Goal: Task Accomplishment & Management: Manage account settings

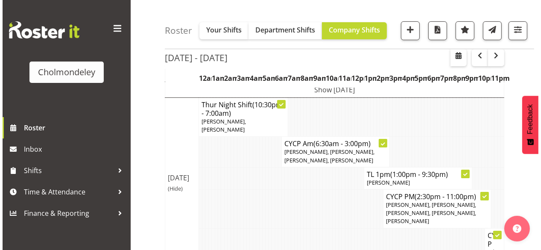
scroll to position [137, 0]
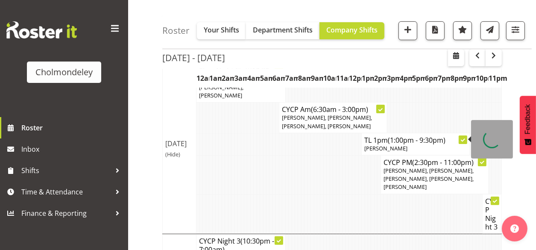
click at [400, 135] on span "(1:00pm - 9:30pm)" at bounding box center [417, 139] width 58 height 9
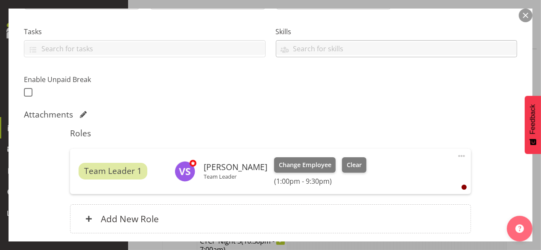
scroll to position [205, 0]
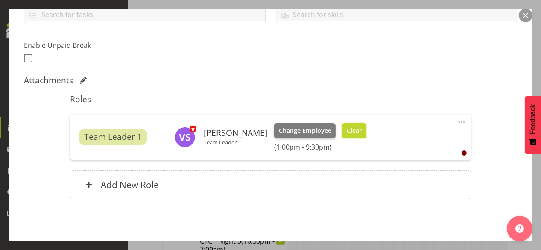
click at [362, 128] on span "Clear" at bounding box center [354, 130] width 15 height 9
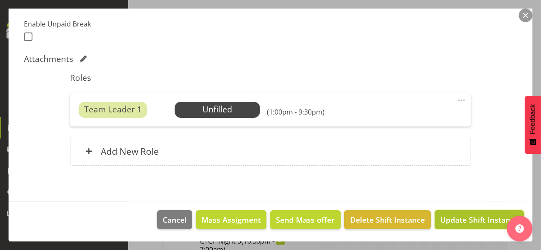
click at [463, 218] on span "Update Shift Instance" at bounding box center [479, 219] width 78 height 11
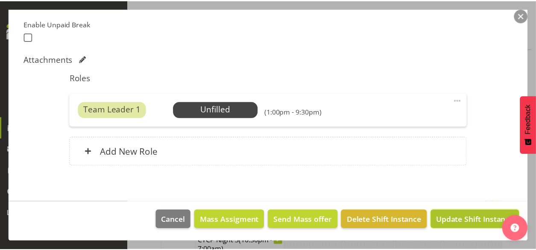
scroll to position [193, 0]
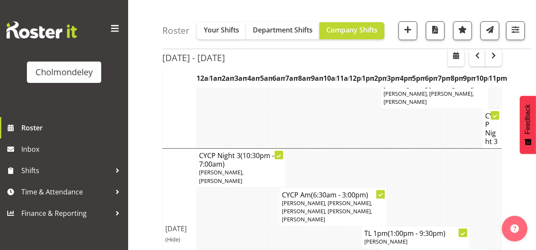
scroll to position [248, 0]
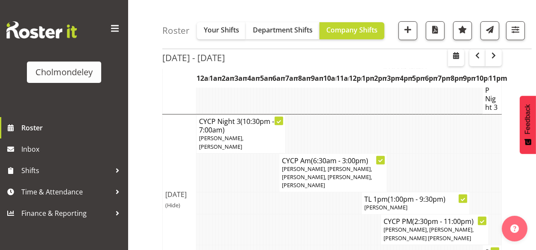
click at [241, 214] on td at bounding box center [242, 229] width 3 height 30
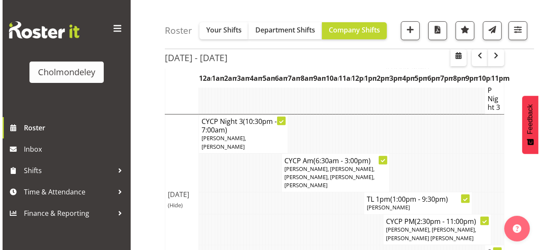
scroll to position [111, 0]
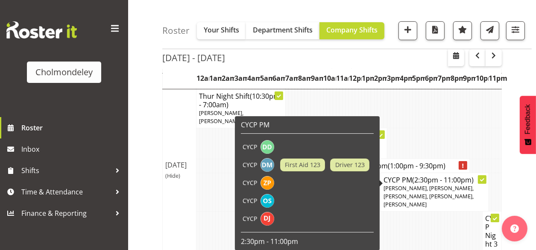
click at [408, 184] on p "[PERSON_NAME], [PERSON_NAME], [PERSON_NAME], [PERSON_NAME], [PERSON_NAME]" at bounding box center [434, 196] width 102 height 25
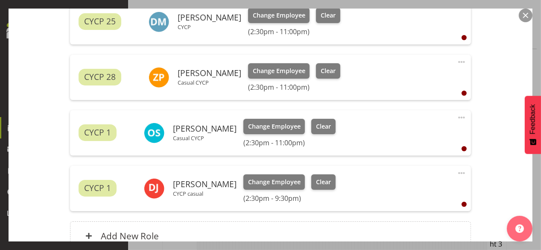
scroll to position [410, 0]
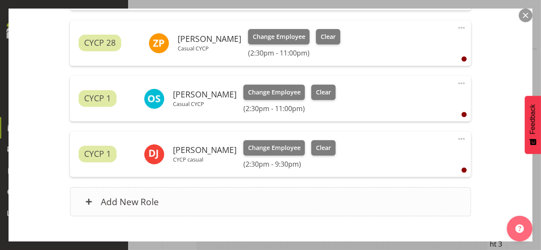
click at [271, 191] on div "Add New Role" at bounding box center [270, 201] width 401 height 29
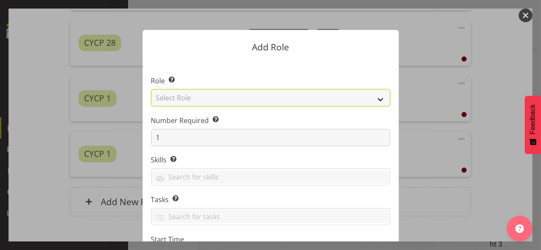
click at [240, 101] on select "Select Role Awhi Team CYCP CYCP Casual CYCP Part Time CYCP volunteer CYCP- Nigh…" at bounding box center [270, 97] width 239 height 17
select select "235"
click at [151, 89] on select "Select Role Awhi Team CYCP CYCP Casual CYCP Part Time CYCP volunteer CYCP- Nigh…" at bounding box center [270, 97] width 239 height 17
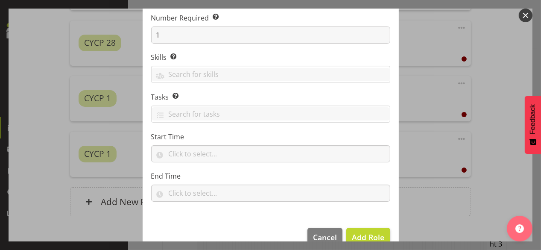
scroll to position [120, 0]
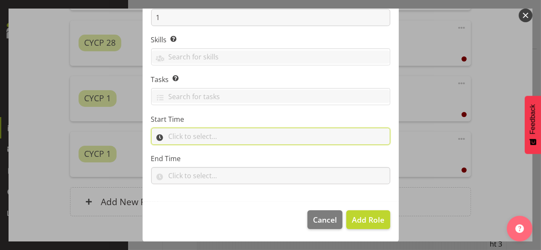
click at [200, 131] on input "text" at bounding box center [270, 136] width 239 height 17
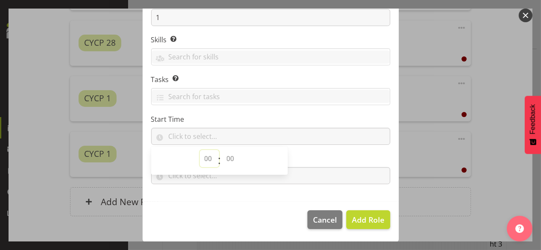
click at [203, 156] on select "00 00 01 02 03 04 05 06 07 08 09 10 11 12 13 14 15 16 17 18 19 20 21 22 23" at bounding box center [209, 158] width 19 height 17
select select "14"
click at [200, 150] on select "00 00 01 02 03 04 05 06 07 08 09 10 11 12 13 14 15 16 17 18 19 20 21 22 23" at bounding box center [209, 158] width 19 height 17
click at [231, 155] on select "00 00 01 02 03 04 05 06 07 08 09 10 11 12 13 14 15 16 17 18 19 20 21 22 23 24 2…" at bounding box center [231, 158] width 19 height 17
select select "30"
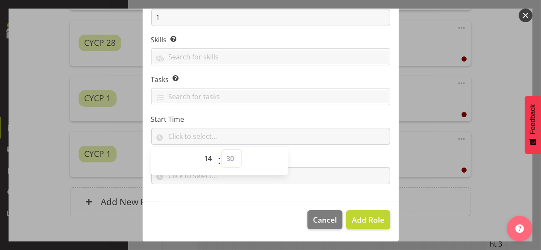
click at [222, 150] on select "00 00 01 02 03 04 05 06 07 08 09 10 11 12 13 14 15 16 17 18 19 20 21 22 23 24 2…" at bounding box center [231, 158] width 19 height 17
type input "14:30"
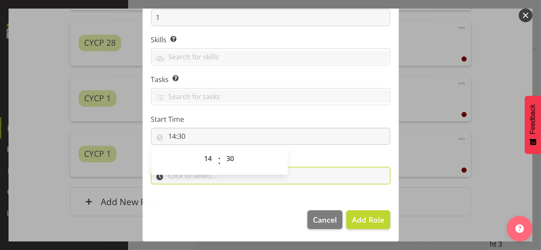
click at [199, 180] on input "text" at bounding box center [270, 175] width 239 height 17
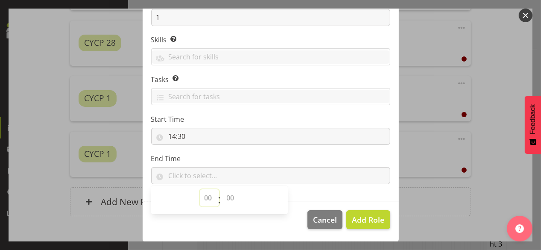
click at [204, 196] on select "00 00 01 02 03 04 05 06 07 08 09 10 11 12 13 14 15 16 17 18 19 20 21 22 23" at bounding box center [209, 197] width 19 height 17
select select "21"
click at [200, 189] on select "00 00 01 02 03 04 05 06 07 08 09 10 11 12 13 14 15 16 17 18 19 20 21 22 23" at bounding box center [209, 197] width 19 height 17
click at [226, 196] on select "00 00 01 02 03 04 05 06 07 08 09 10 11 12 13 14 15 16 17 18 19 20 21 22 23 24 2…" at bounding box center [231, 197] width 19 height 17
select select "30"
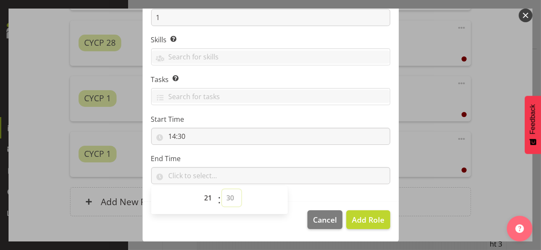
click at [222, 189] on select "00 00 01 02 03 04 05 06 07 08 09 10 11 12 13 14 15 16 17 18 19 20 21 22 23 24 2…" at bounding box center [231, 197] width 19 height 17
type input "21:30"
click at [354, 221] on span "Add Role" at bounding box center [368, 219] width 32 height 10
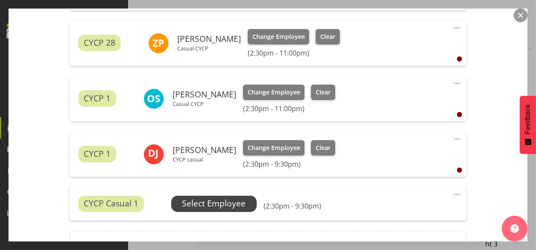
click at [214, 202] on span "Select Employee" at bounding box center [214, 203] width 64 height 12
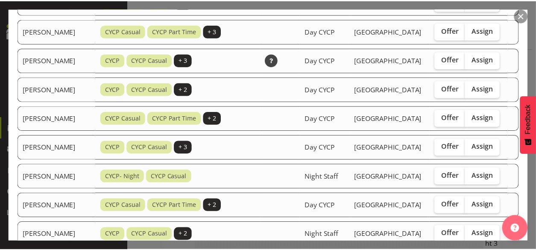
scroll to position [716, 0]
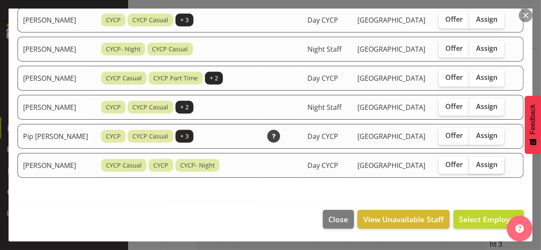
click at [491, 162] on span "Assign" at bounding box center [486, 164] width 21 height 9
click at [475, 162] on input "Assign" at bounding box center [472, 165] width 6 height 6
checkbox input "true"
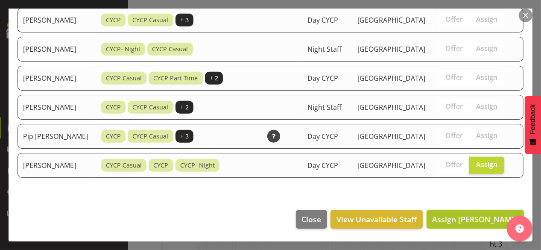
click at [475, 219] on span "Assign [PERSON_NAME]" at bounding box center [475, 219] width 86 height 10
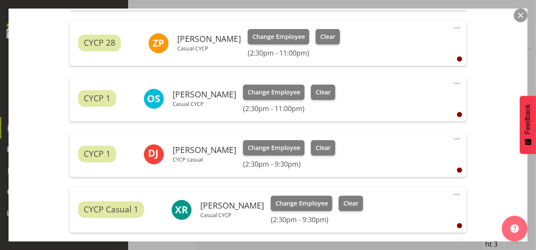
scroll to position [516, 0]
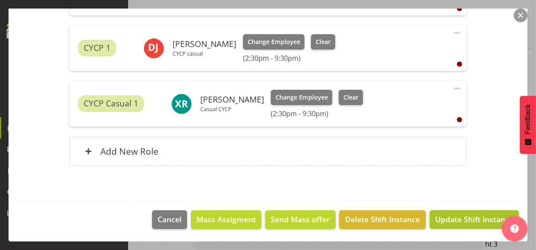
click at [463, 217] on span "Update Shift Instance" at bounding box center [474, 218] width 78 height 11
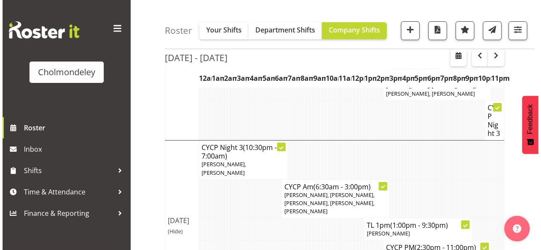
scroll to position [153, 0]
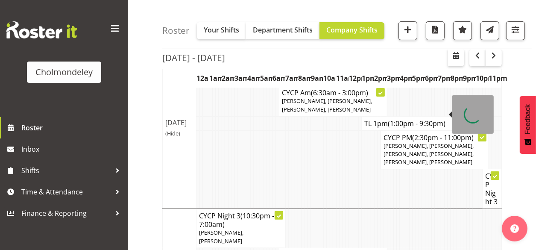
click at [398, 119] on span "(1:00pm - 9:30pm)" at bounding box center [417, 123] width 58 height 9
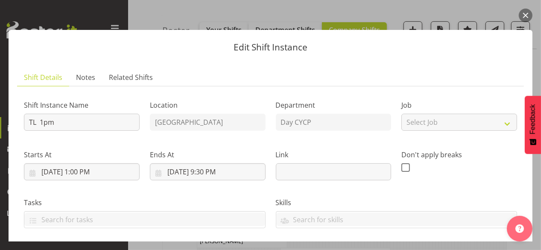
drag, startPoint x: 398, startPoint y: 113, endPoint x: 523, endPoint y: 13, distance: 159.5
click at [523, 13] on button "button" at bounding box center [526, 16] width 14 height 14
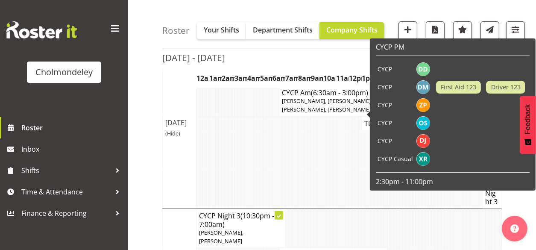
drag, startPoint x: 392, startPoint y: 111, endPoint x: 292, endPoint y: 144, distance: 105.3
click at [289, 144] on td at bounding box center [290, 149] width 3 height 39
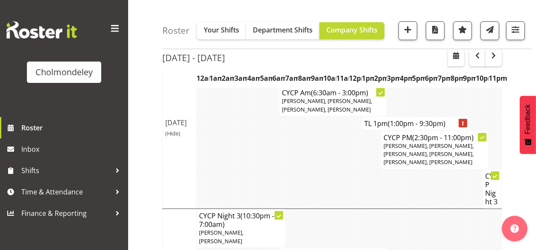
drag, startPoint x: 369, startPoint y: 114, endPoint x: 363, endPoint y: 117, distance: 6.3
click at [363, 117] on td "TL 1pm (1:00pm - 9:30pm)" at bounding box center [416, 123] width 108 height 14
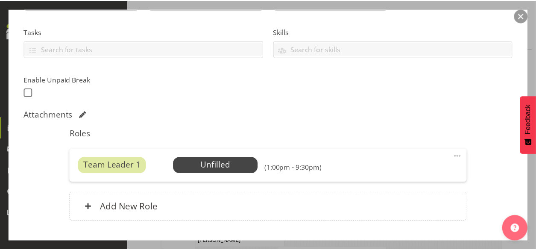
scroll to position [226, 0]
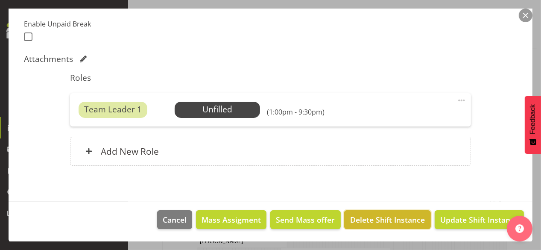
click at [359, 222] on span "Delete Shift Instance" at bounding box center [387, 219] width 75 height 11
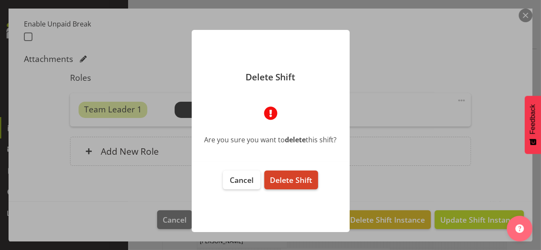
click at [281, 182] on span "Delete Shift" at bounding box center [291, 180] width 42 height 10
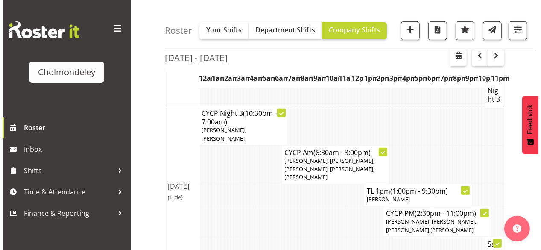
scroll to position [208, 0]
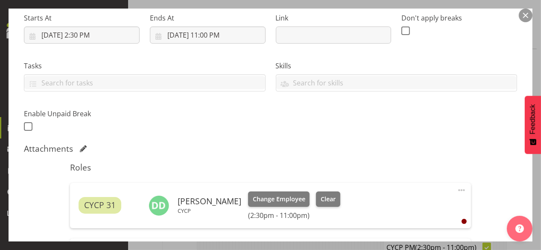
scroll to position [239, 0]
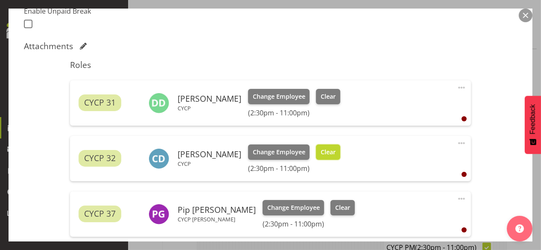
click at [331, 155] on span "Clear" at bounding box center [328, 151] width 15 height 9
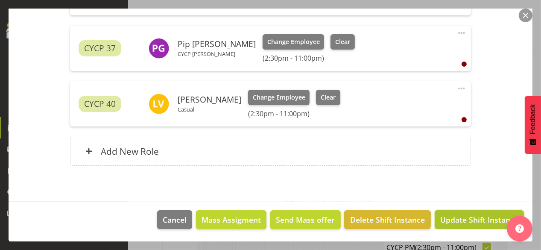
click at [455, 212] on button "Update Shift Instance" at bounding box center [479, 219] width 89 height 19
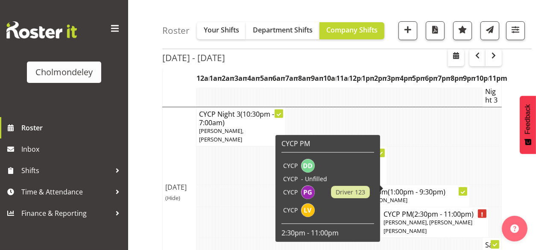
scroll to position [302, 0]
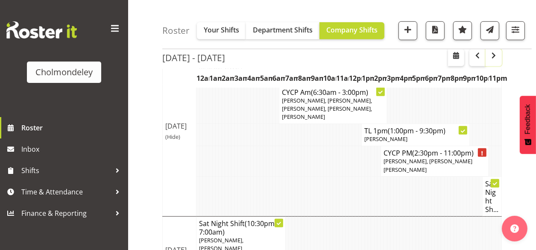
click at [494, 58] on span "button" at bounding box center [493, 55] width 10 height 10
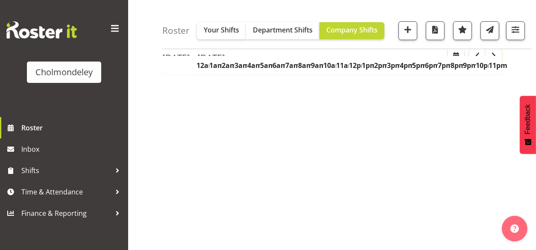
scroll to position [172, 0]
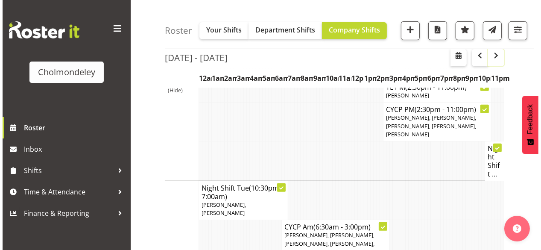
scroll to position [268, 0]
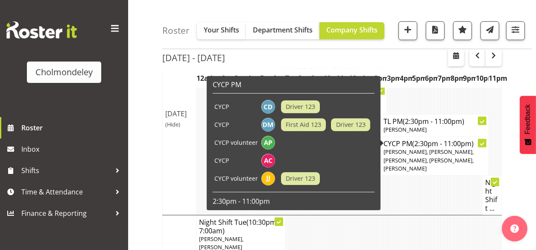
click at [414, 148] on span "[PERSON_NAME], [PERSON_NAME], [PERSON_NAME], [PERSON_NAME], [PERSON_NAME]" at bounding box center [428, 160] width 90 height 24
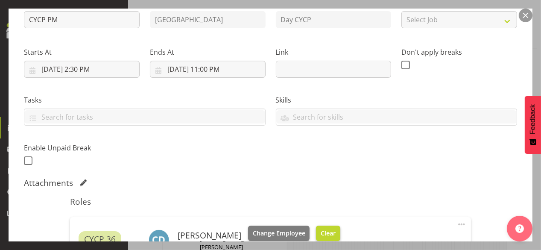
scroll to position [171, 0]
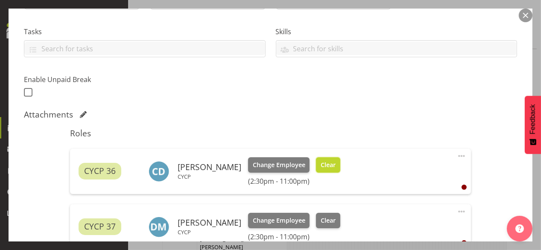
click at [336, 166] on span "Clear" at bounding box center [328, 164] width 15 height 9
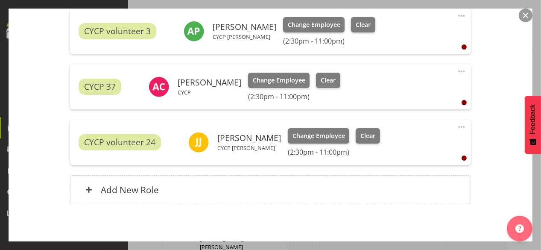
scroll to position [448, 0]
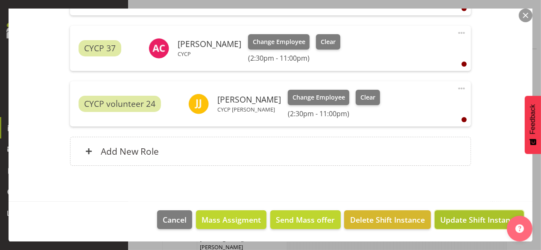
click at [463, 217] on span "Update Shift Instance" at bounding box center [479, 219] width 78 height 11
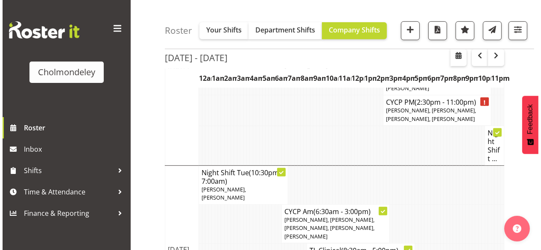
scroll to position [343, 0]
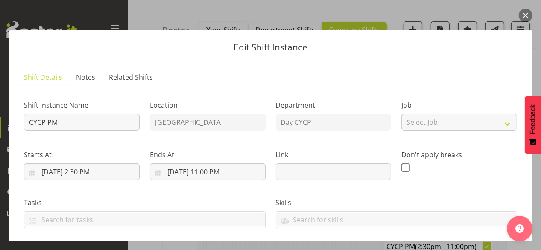
scroll to position [171, 0]
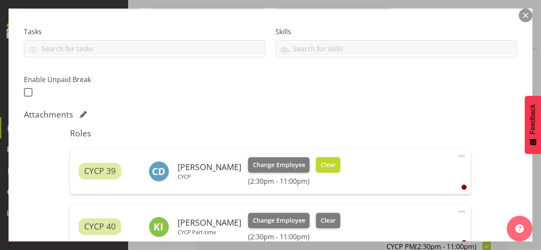
click at [331, 167] on span "Clear" at bounding box center [328, 164] width 15 height 9
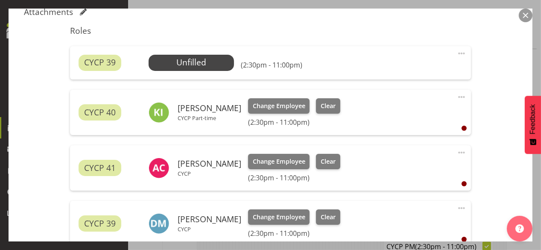
scroll to position [393, 0]
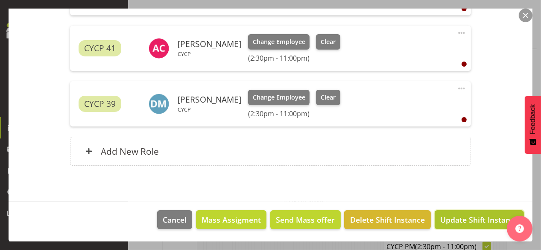
click at [458, 214] on span "Update Shift Instance" at bounding box center [479, 219] width 78 height 11
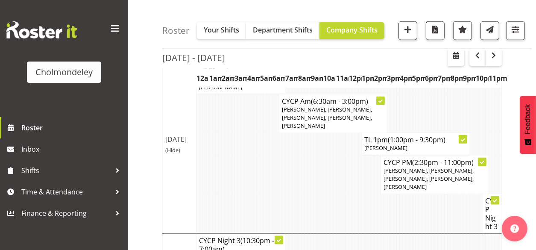
scroll to position [705, 0]
